Goal: Complete application form: Complete application form

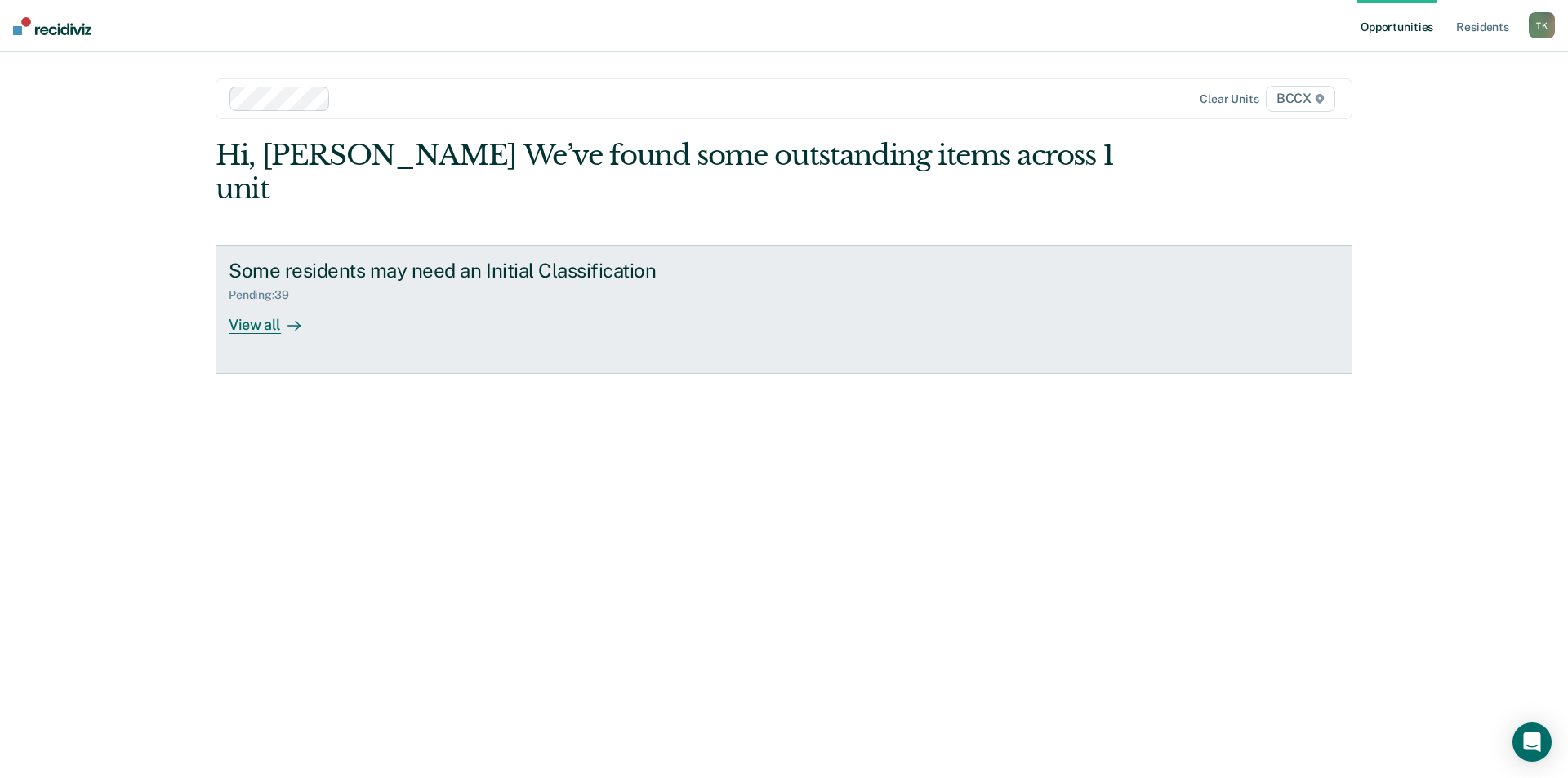
click at [371, 282] on div "Pending : 39" at bounding box center [515, 292] width 573 height 21
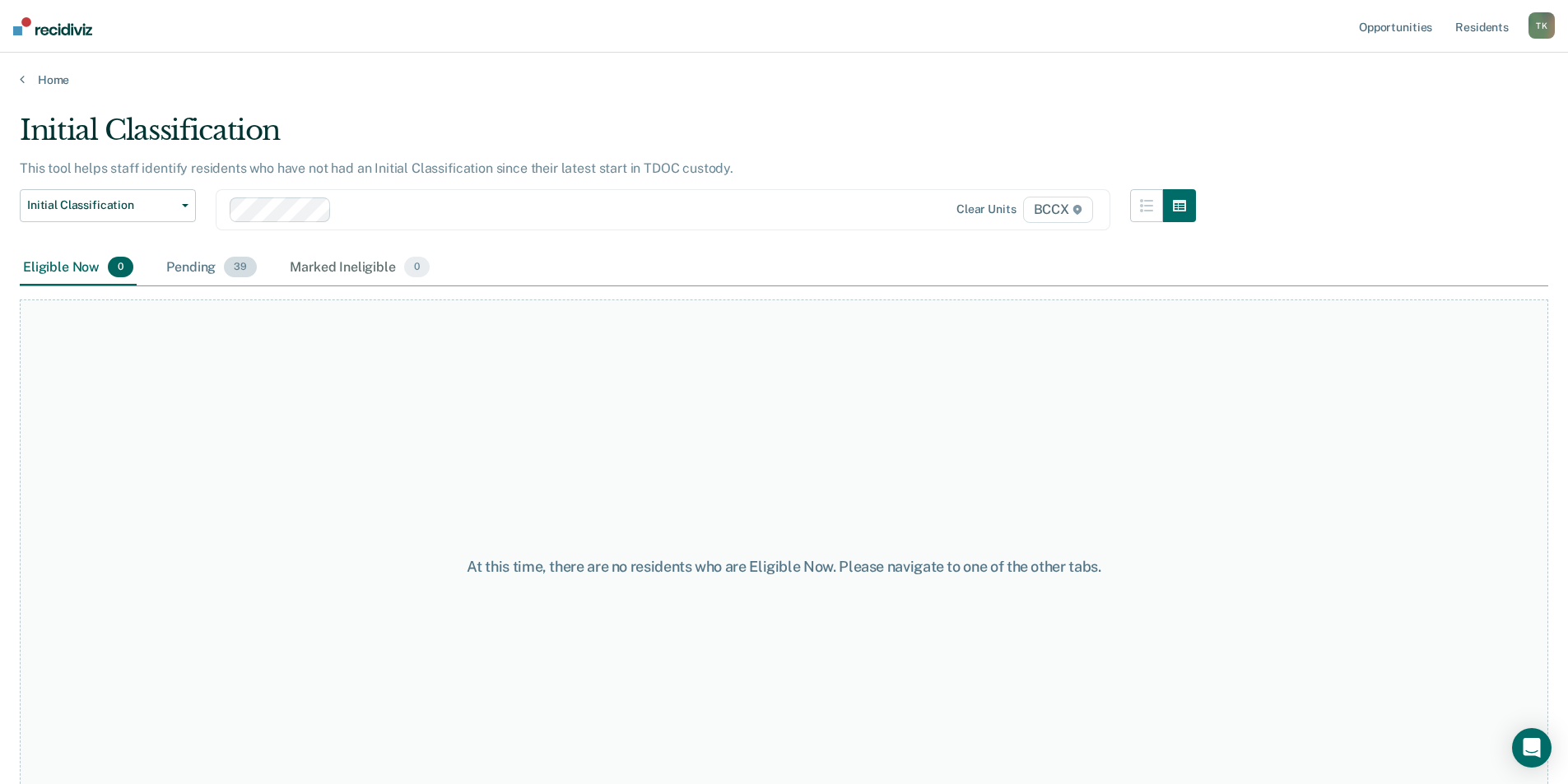
click at [208, 266] on div "Pending 39" at bounding box center [211, 268] width 97 height 36
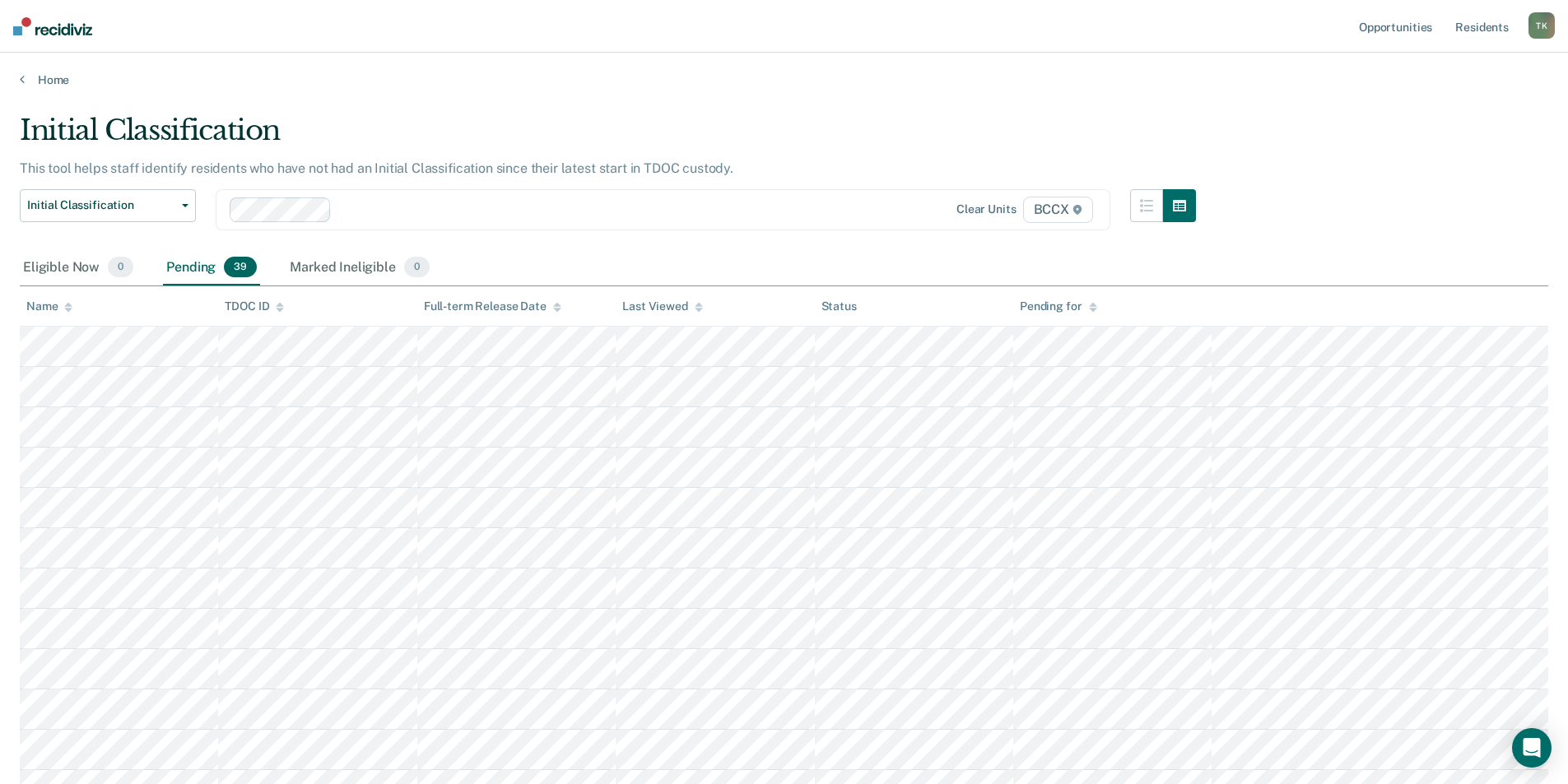
click at [64, 303] on div "Name" at bounding box center [49, 306] width 46 height 14
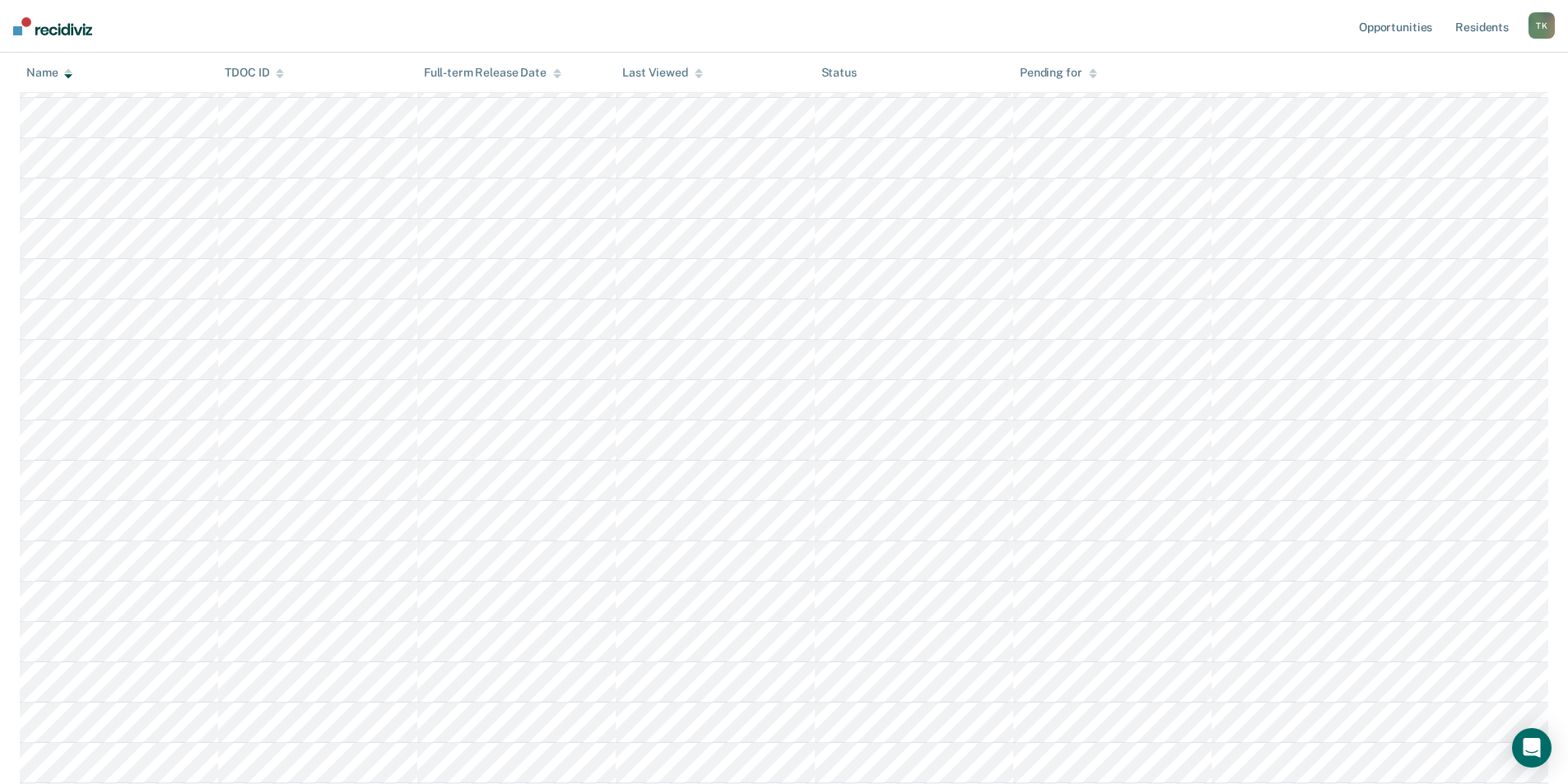
scroll to position [411, 0]
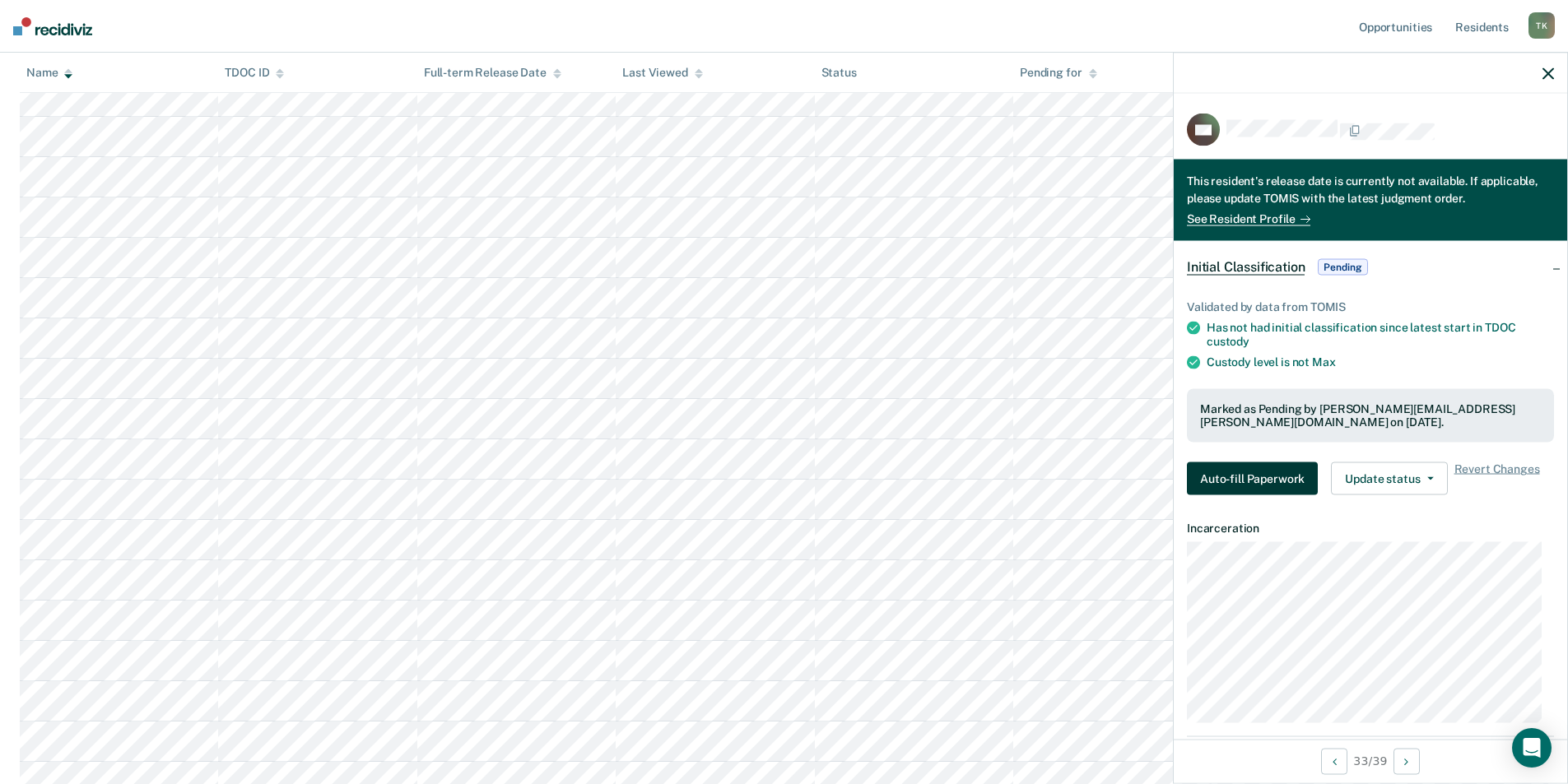
click at [1238, 486] on button "Auto-fill Paperwork" at bounding box center [1252, 479] width 131 height 33
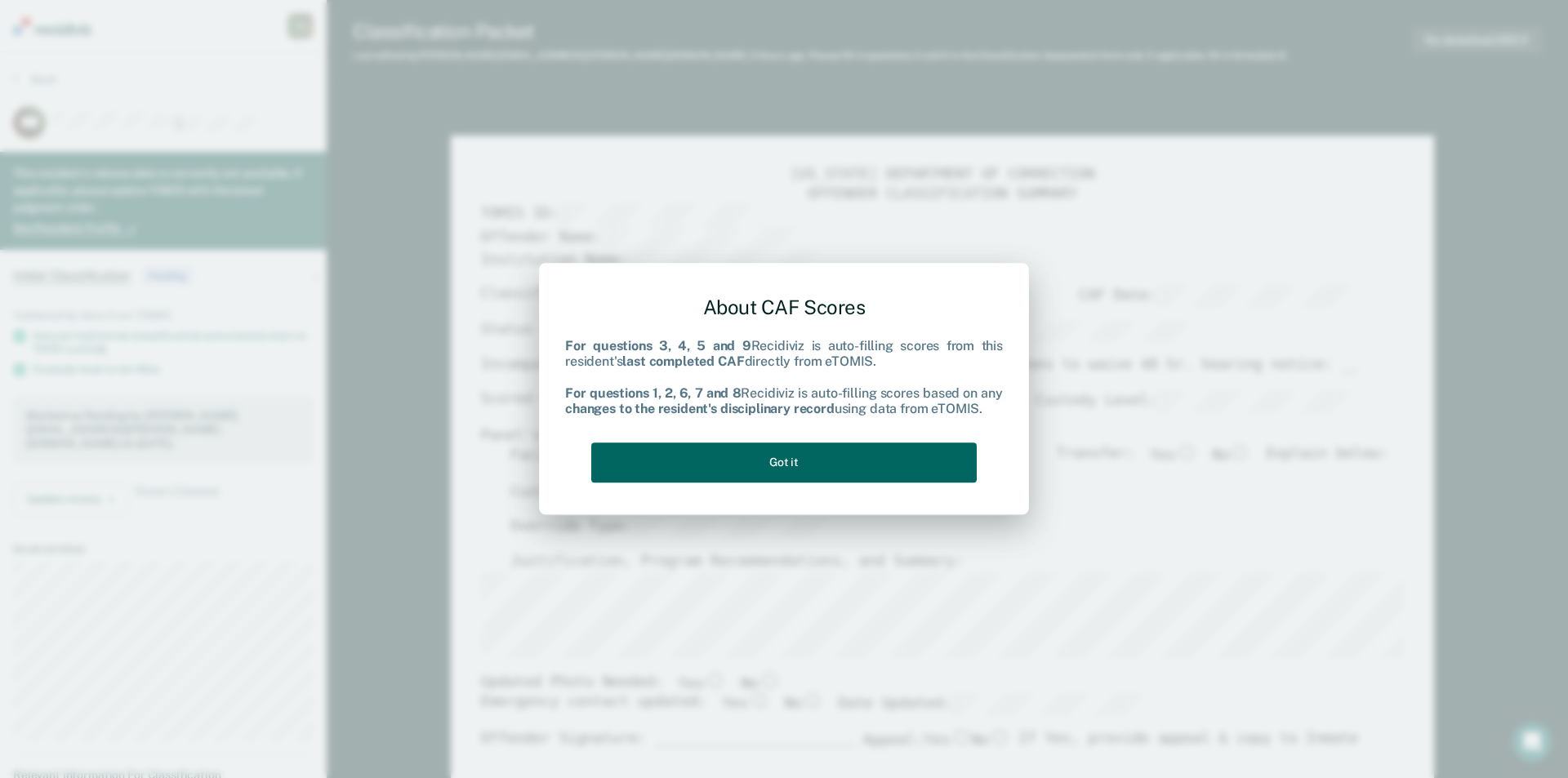
click at [774, 467] on button "Got it" at bounding box center [784, 462] width 385 height 40
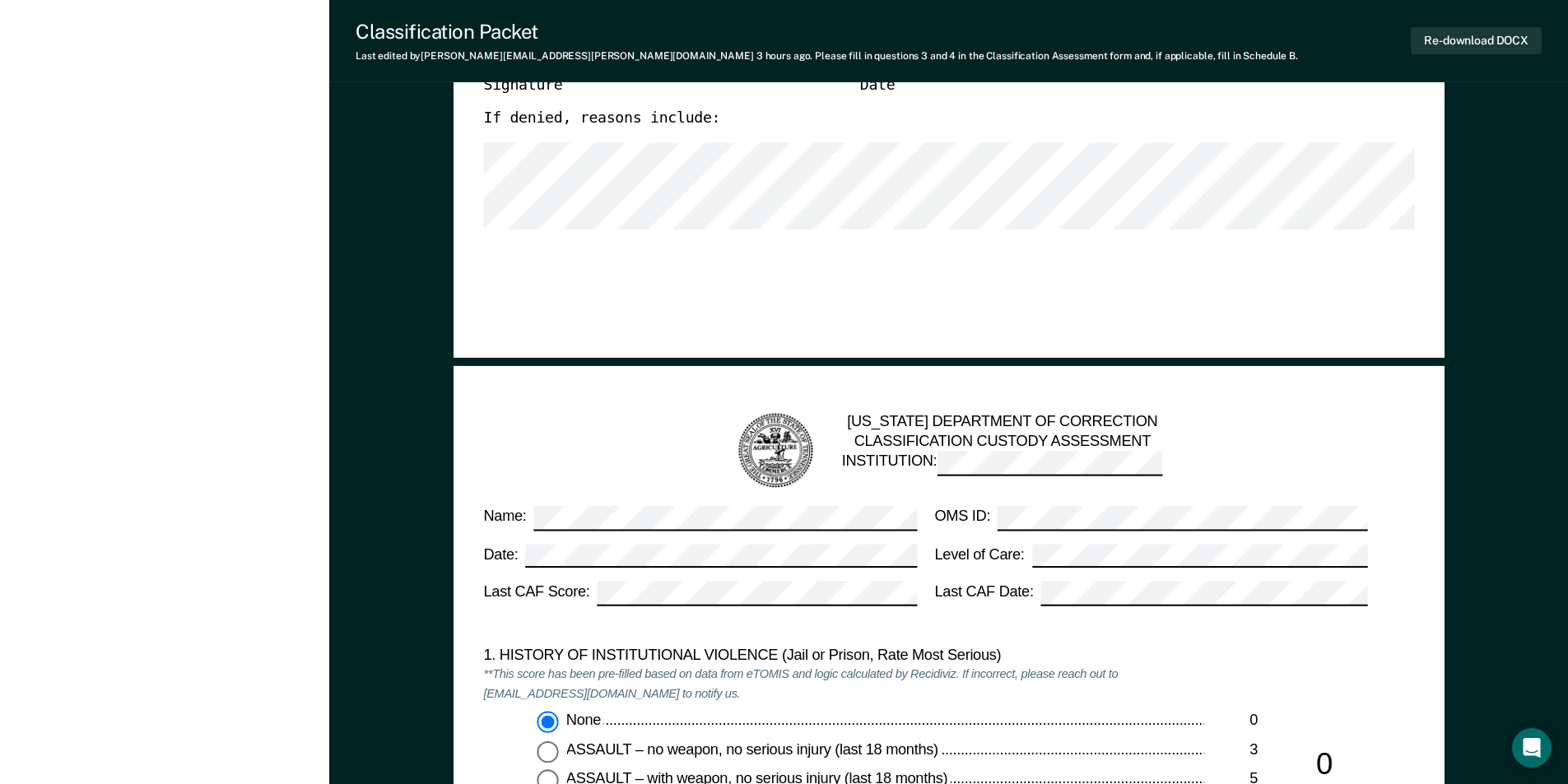
type textarea "x"
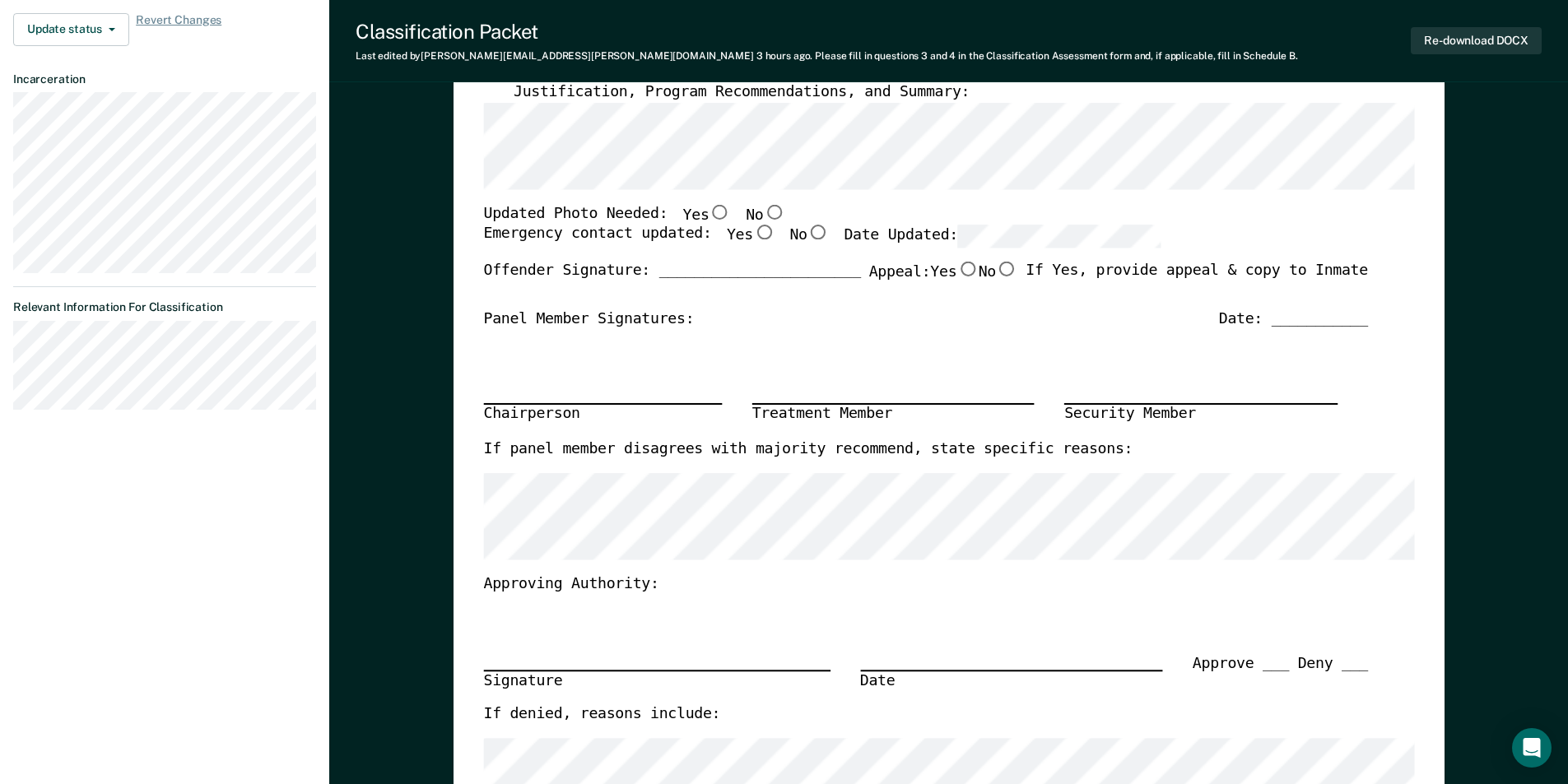
scroll to position [246, 0]
